Goal: Navigation & Orientation: Find specific page/section

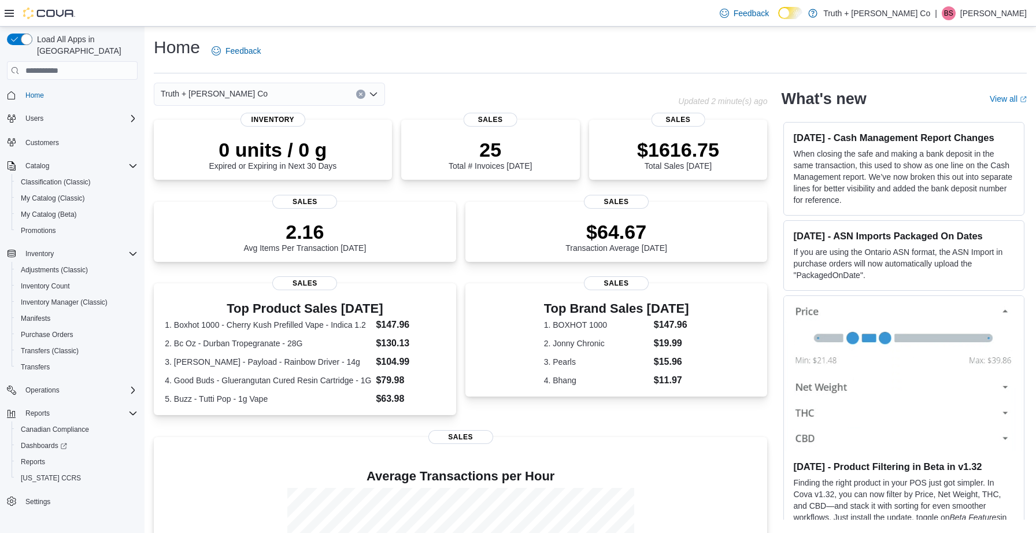
click at [182, 45] on h1 "Home" at bounding box center [177, 47] width 46 height 23
